Goal: Task Accomplishment & Management: Manage account settings

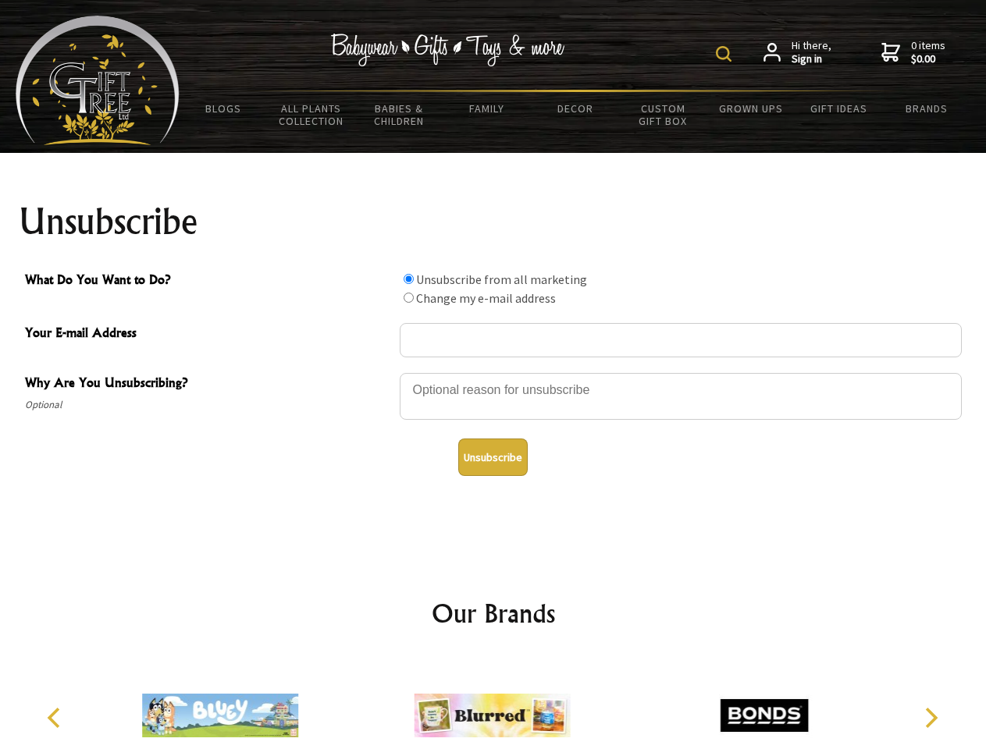
click at [726, 54] on img at bounding box center [724, 54] width 16 height 16
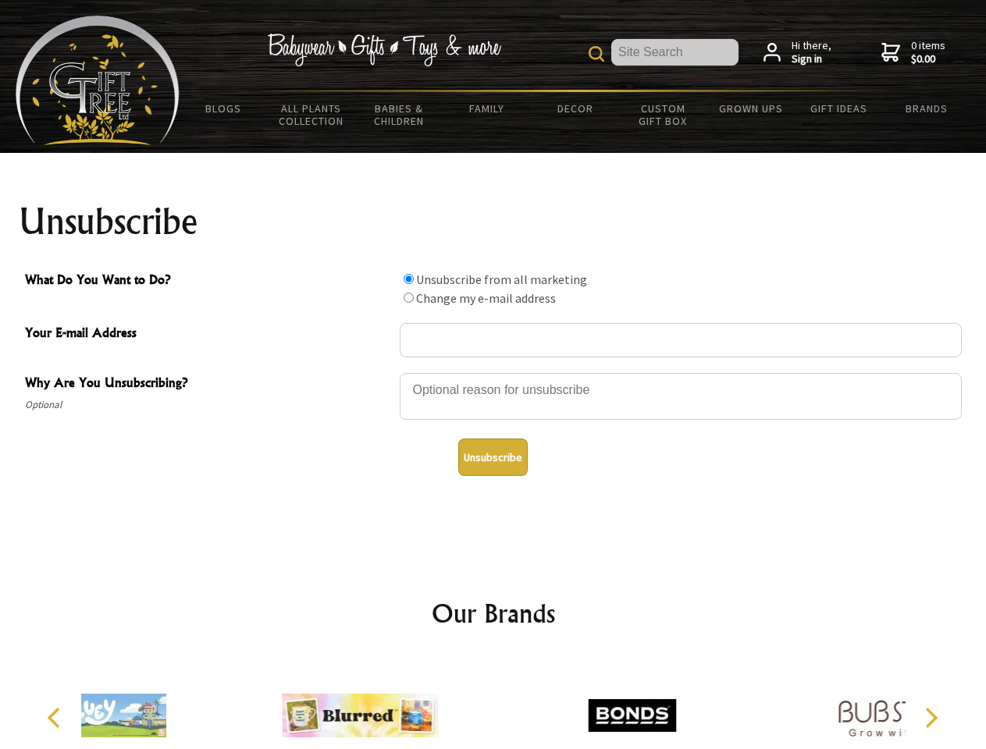
click at [493, 372] on div at bounding box center [681, 399] width 562 height 55
click at [408, 279] on input "What Do You Want to Do?" at bounding box center [409, 279] width 10 height 10
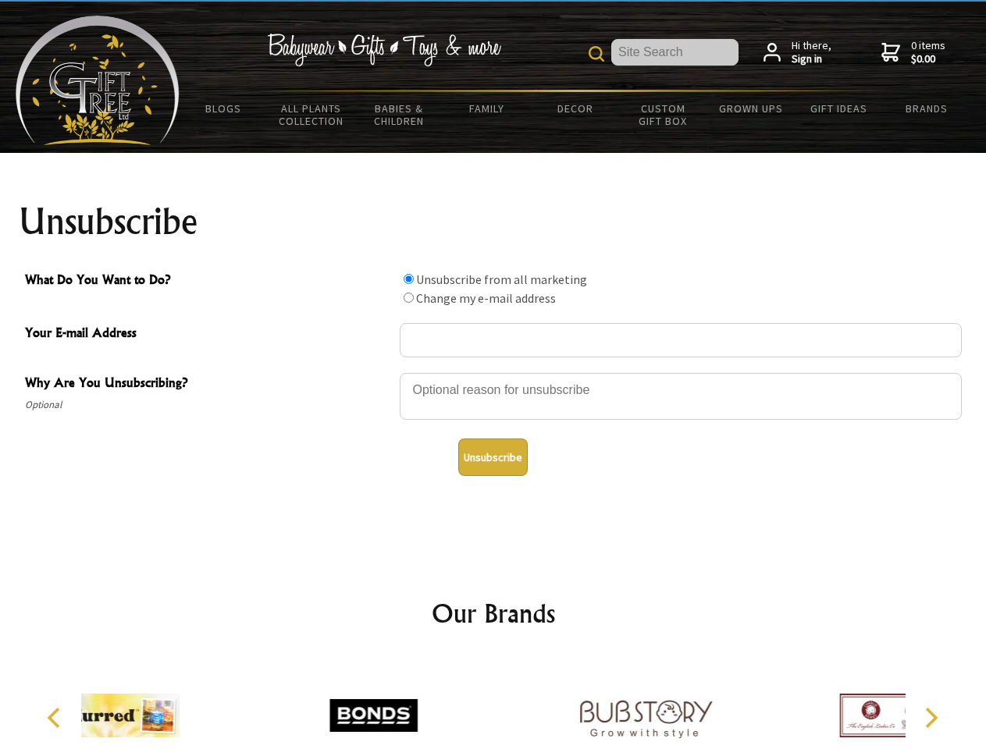
click at [408, 297] on input "What Do You Want to Do?" at bounding box center [409, 298] width 10 height 10
radio input "true"
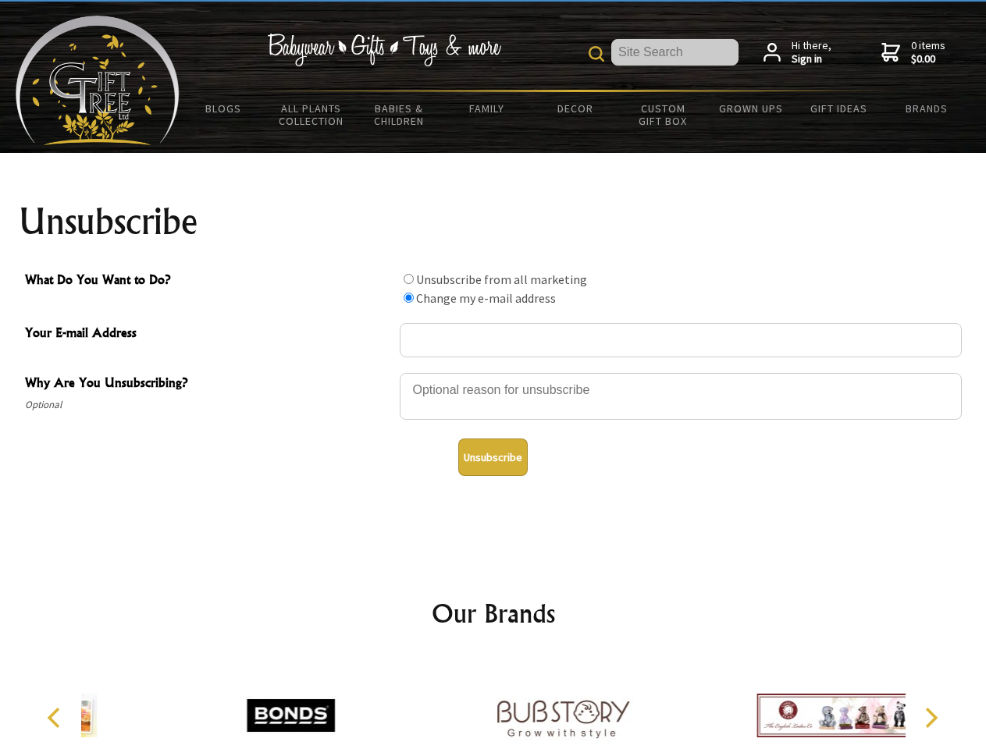
click at [493, 457] on button "Unsubscribe" at bounding box center [492, 457] width 69 height 37
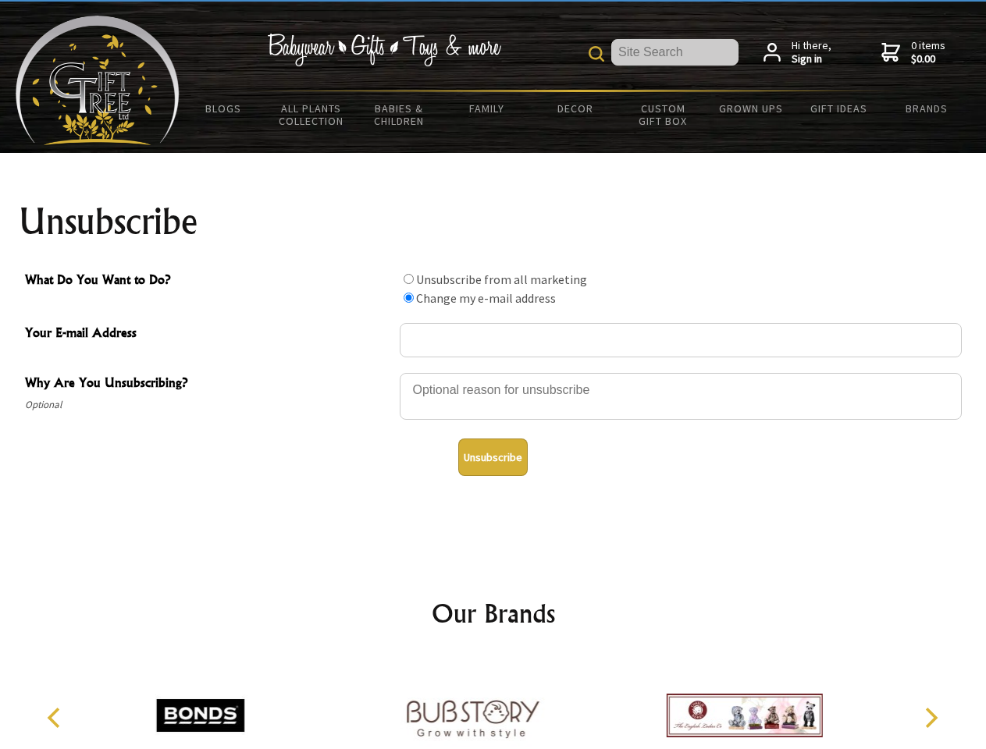
click at [493, 703] on div at bounding box center [493, 718] width 824 height 122
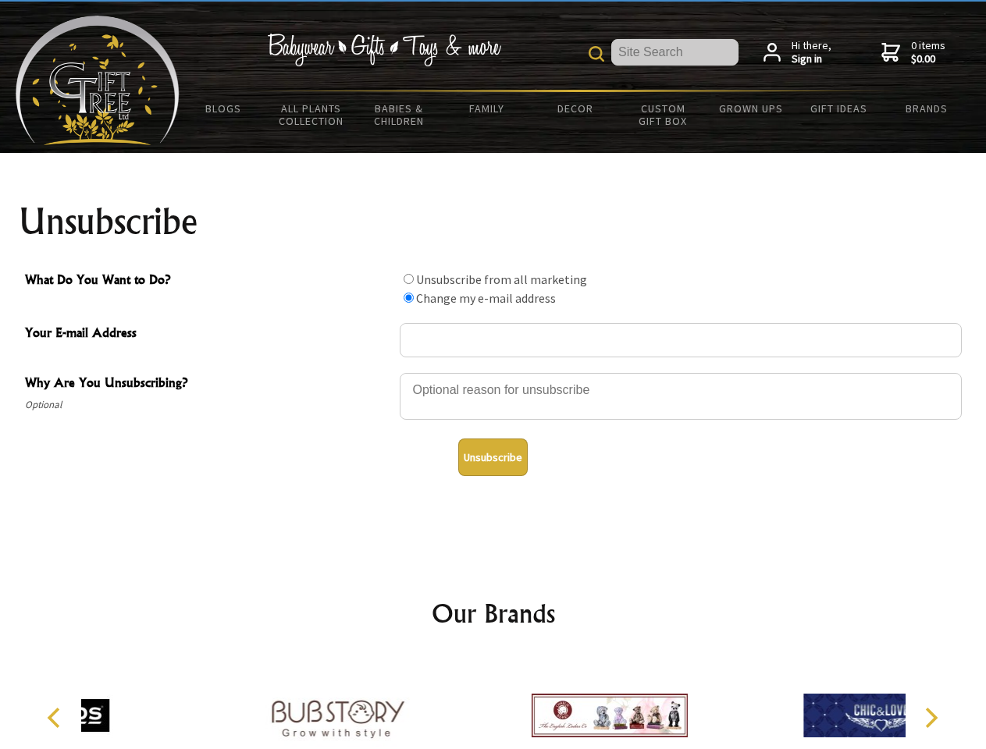
click at [56, 718] on icon "Previous" at bounding box center [55, 718] width 20 height 20
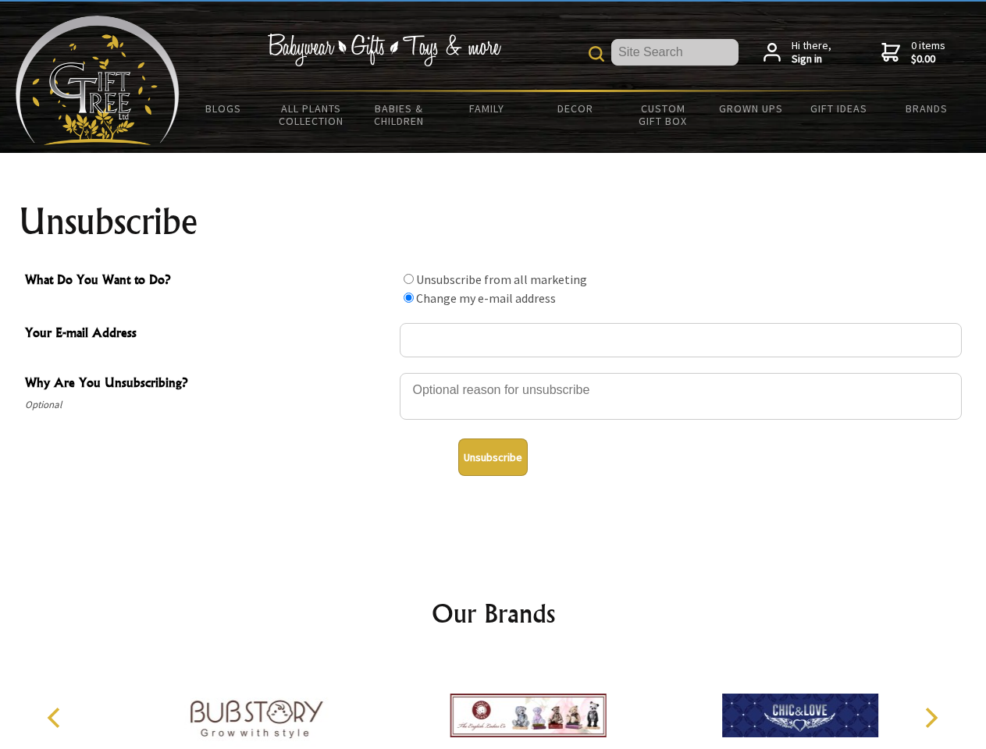
click at [930, 718] on icon "Next" at bounding box center [930, 718] width 20 height 20
